Goal: Information Seeking & Learning: Understand process/instructions

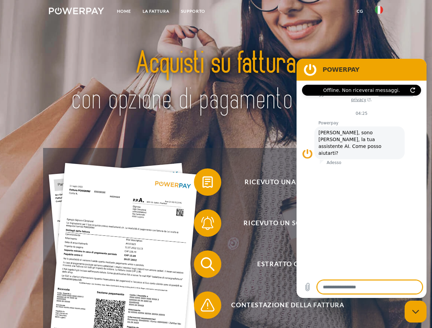
click at [76, 12] on img at bounding box center [76, 11] width 55 height 7
click at [379, 12] on img at bounding box center [379, 10] width 8 height 8
click at [360, 11] on link "CG" at bounding box center [360, 11] width 18 height 12
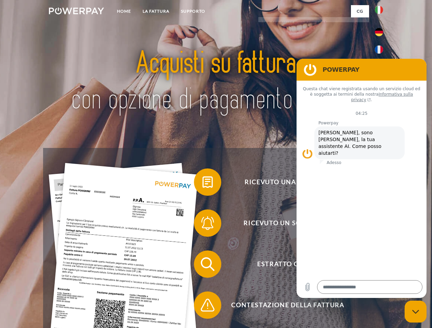
click at [202, 184] on span at bounding box center [197, 182] width 34 height 34
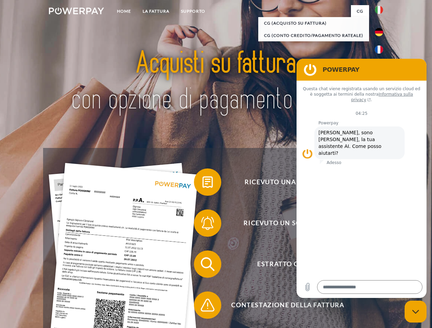
click at [202, 225] on div "Ricevuto una fattura? Ricevuto un sollecito? Estratto conto indietro" at bounding box center [215, 285] width 345 height 274
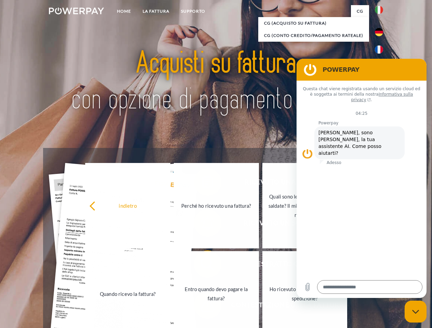
click at [202, 266] on link "Entro quando devo pagare la fattura?" at bounding box center [216, 293] width 85 height 85
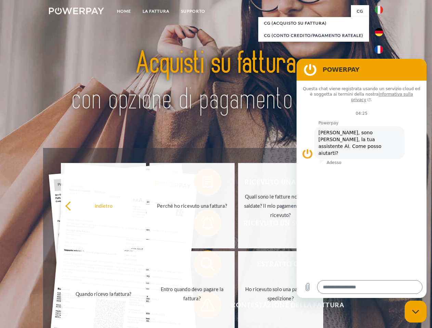
click at [202, 307] on span at bounding box center [197, 305] width 34 height 34
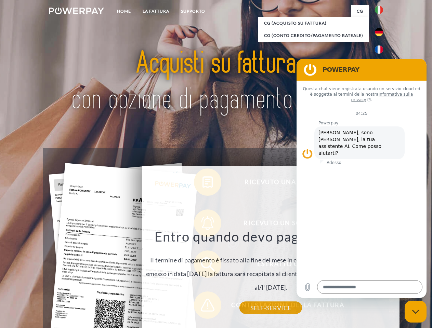
click at [415, 312] on icon "Chiudi la finestra di messaggistica" at bounding box center [415, 312] width 7 height 4
type textarea "*"
